Goal: Task Accomplishment & Management: Use online tool/utility

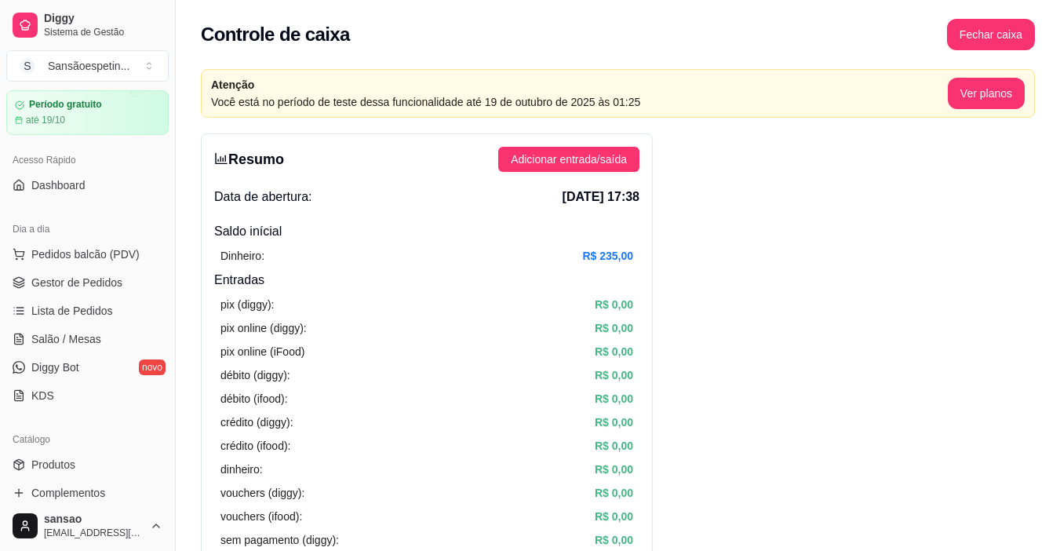
scroll to position [29, 0]
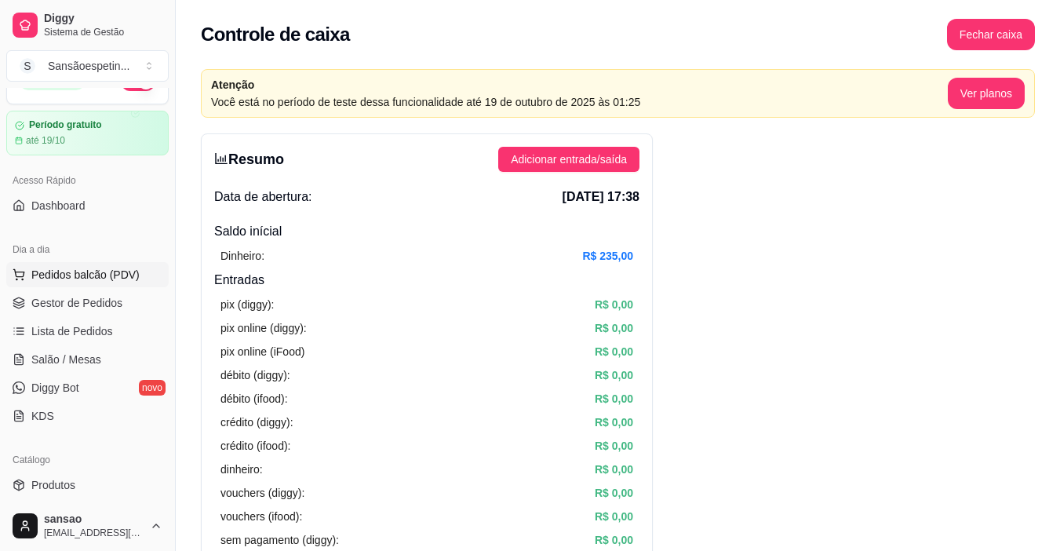
click at [117, 271] on span "Pedidos balcão (PDV)" at bounding box center [85, 275] width 108 height 16
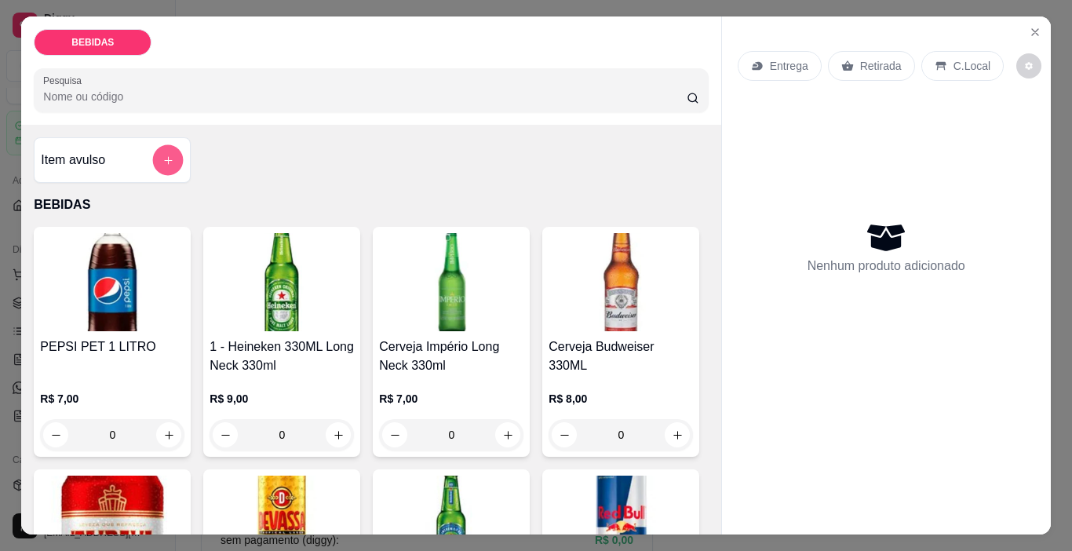
click at [162, 155] on icon "add-separate-item" at bounding box center [168, 161] width 12 height 12
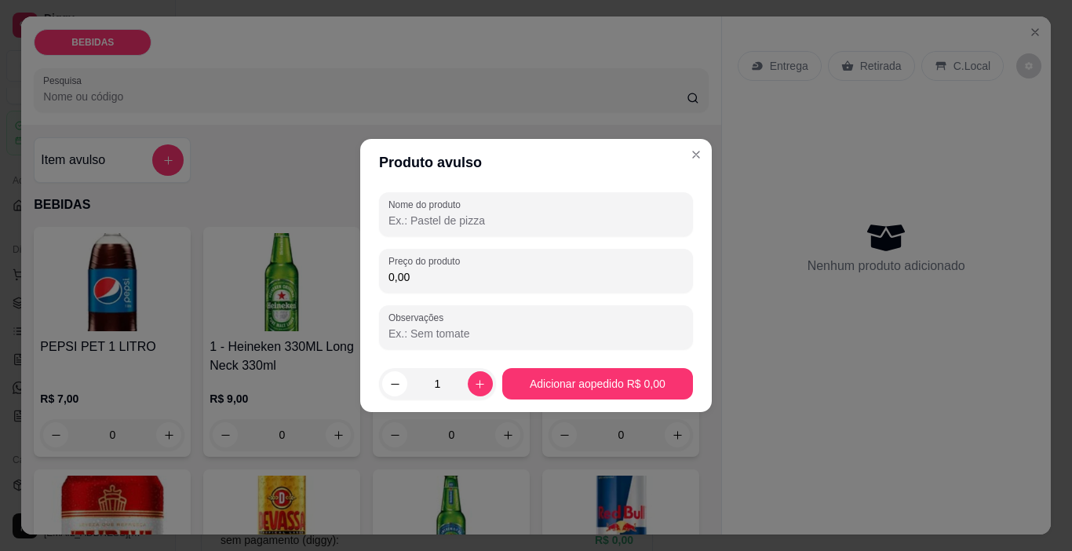
click at [507, 219] on input "Nome do produto" at bounding box center [535, 221] width 295 height 16
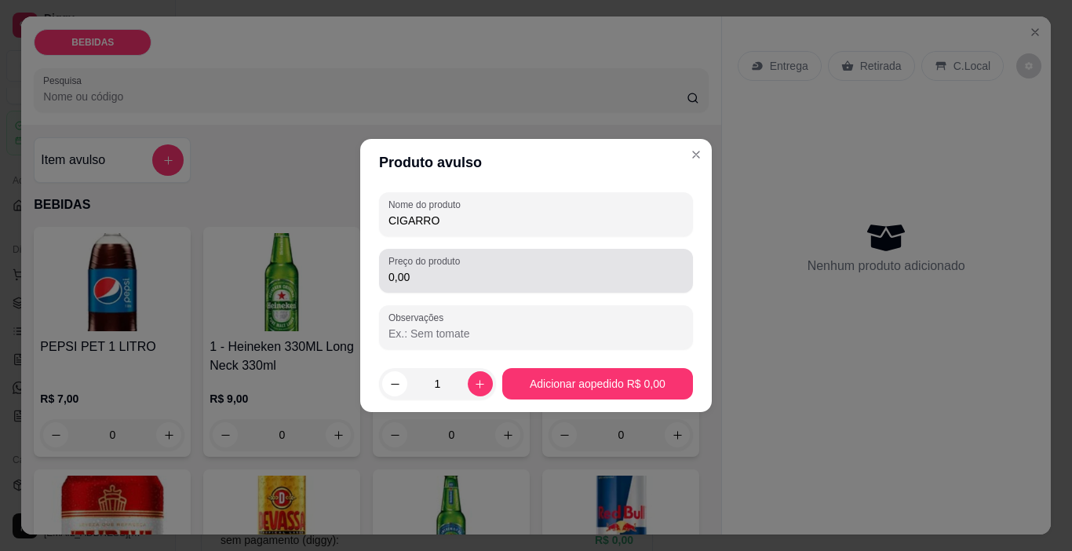
type input "CIGARRO"
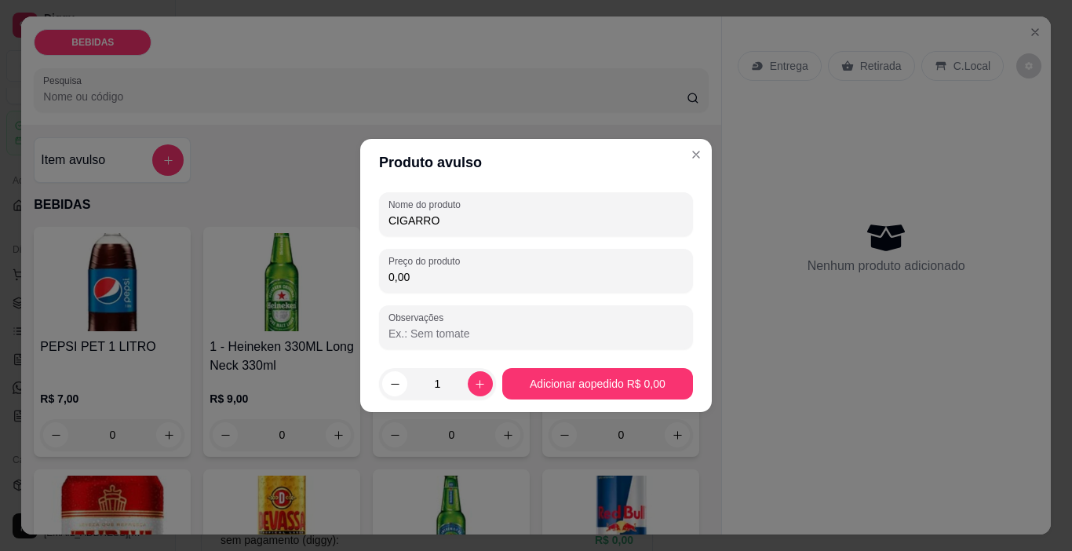
click at [482, 272] on input "0,00" at bounding box center [535, 277] width 295 height 16
type input "4,00"
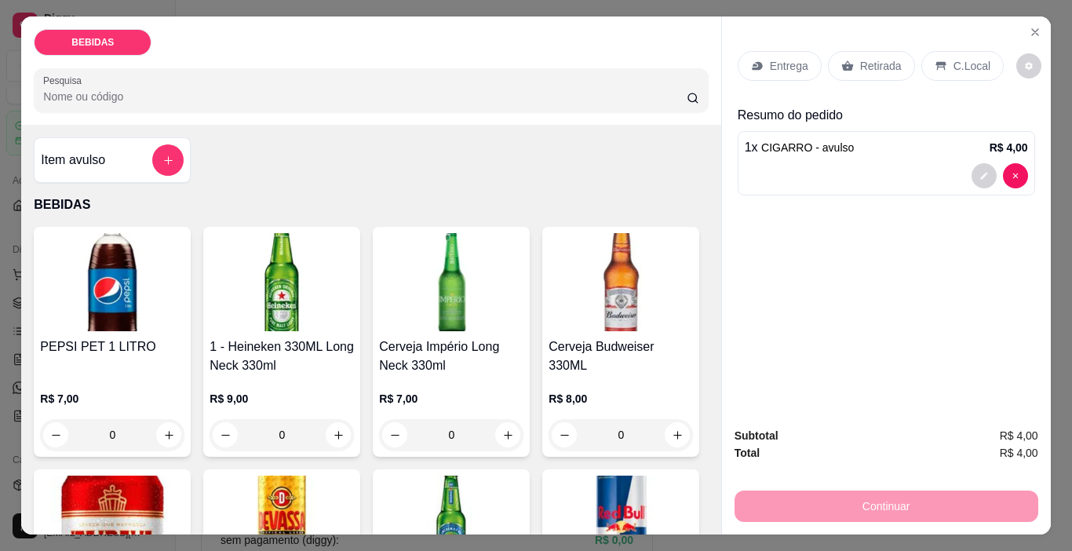
click at [872, 64] on p "Retirada" at bounding box center [881, 66] width 42 height 16
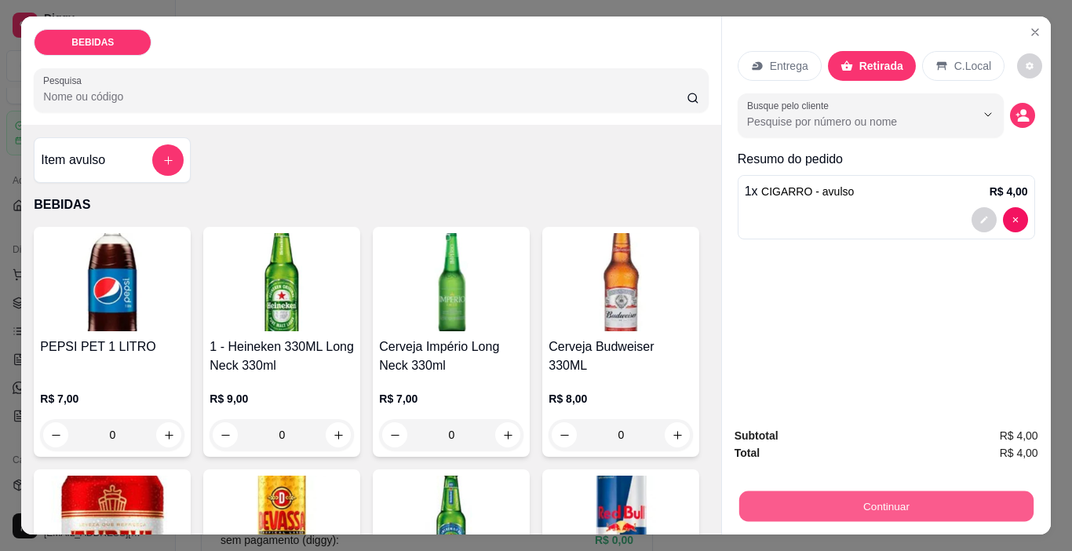
click at [915, 491] on button "Continuar" at bounding box center [886, 506] width 294 height 31
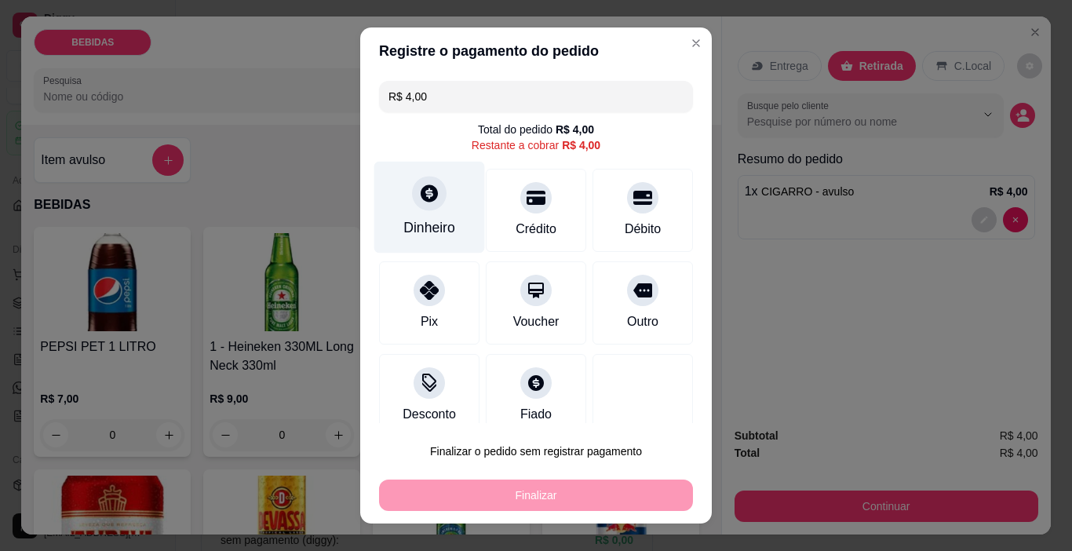
click at [422, 185] on icon at bounding box center [429, 193] width 20 height 20
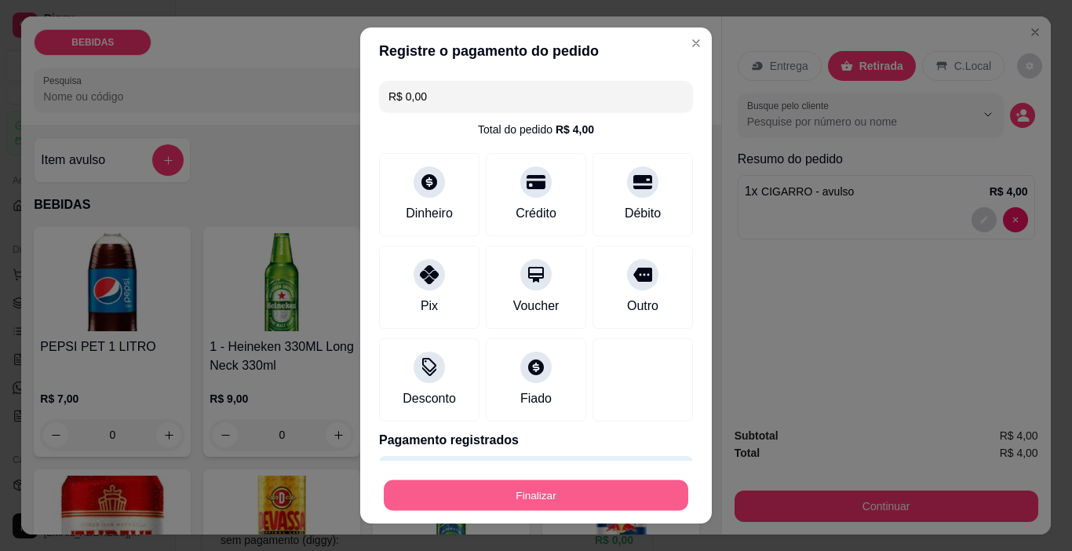
click at [651, 490] on button "Finalizar" at bounding box center [536, 495] width 305 height 31
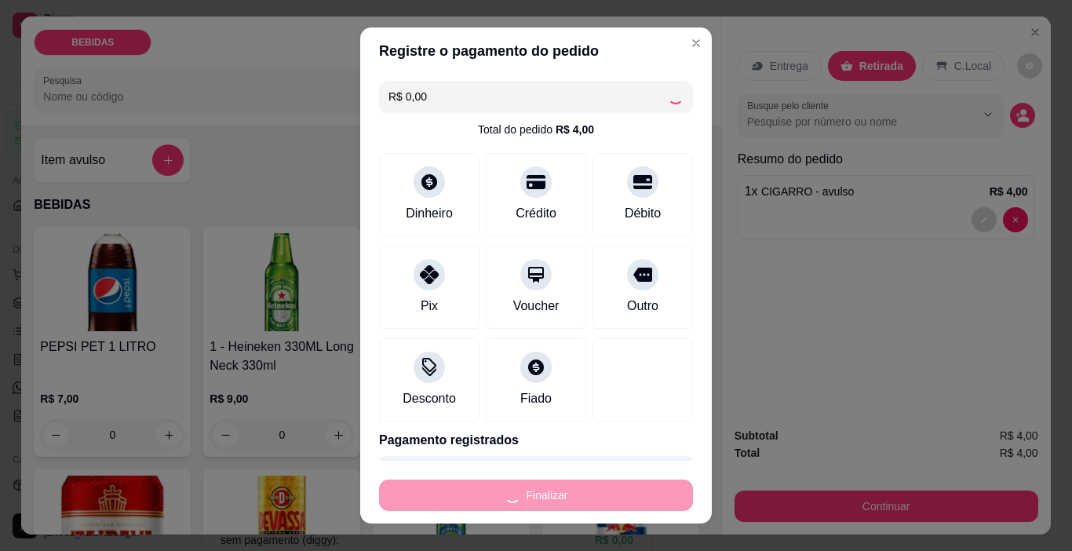
type input "-R$ 4,00"
